Goal: Task Accomplishment & Management: Manage account settings

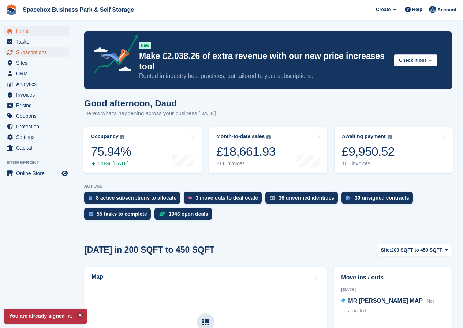
click at [35, 54] on span "Subscriptions" at bounding box center [38, 52] width 44 height 10
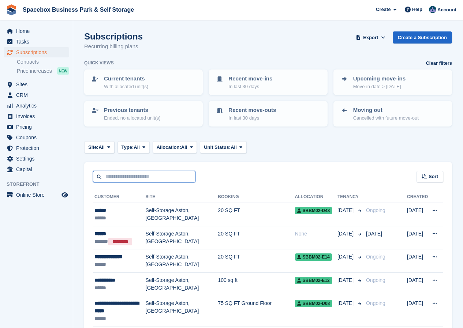
click at [124, 174] on input "text" at bounding box center [144, 177] width 102 height 12
click at [22, 42] on span "Tasks" at bounding box center [38, 42] width 44 height 10
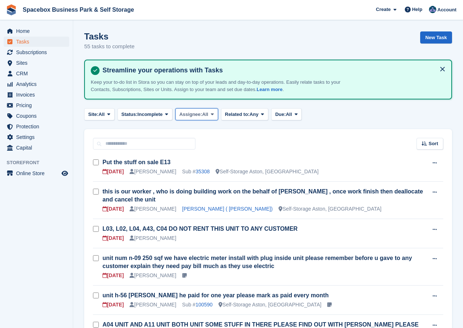
click at [214, 116] on icon at bounding box center [212, 114] width 3 height 5
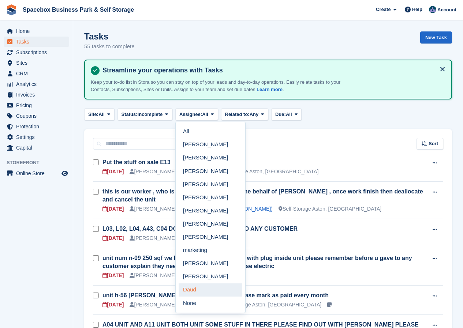
click at [196, 287] on link "Daud" at bounding box center [210, 289] width 64 height 13
